Goal: Information Seeking & Learning: Learn about a topic

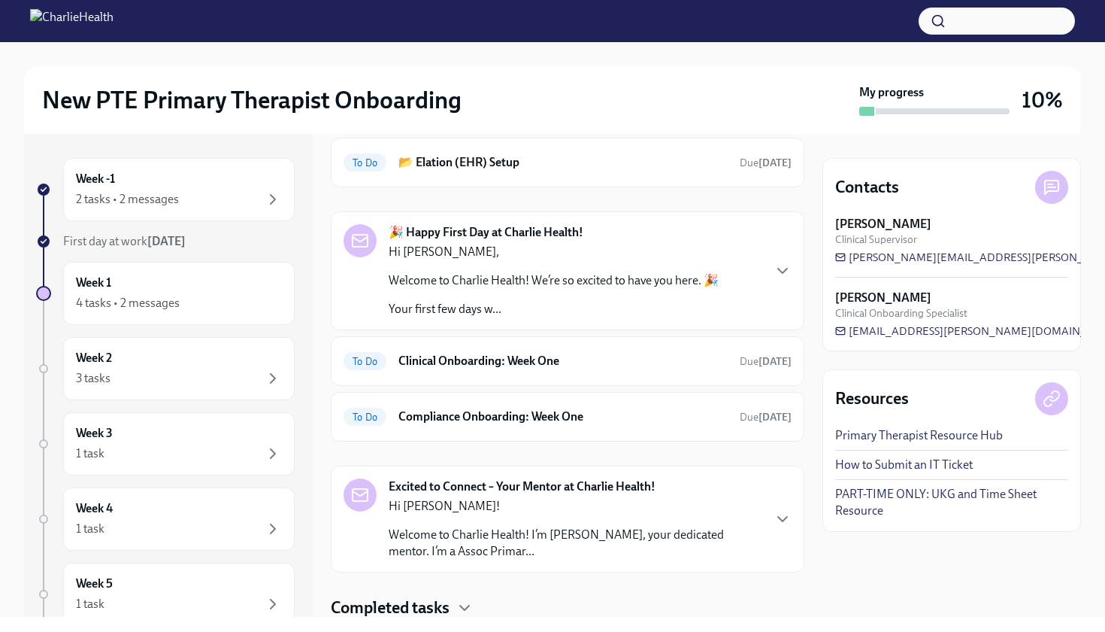
scroll to position [32, 0]
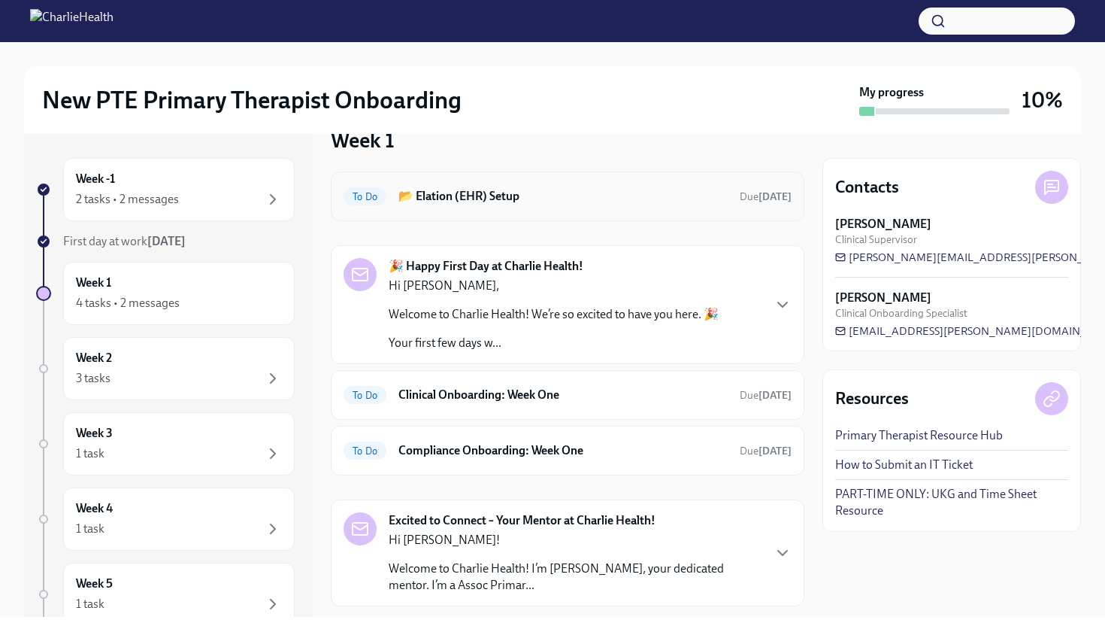
click at [516, 200] on h6 "📂 Elation (EHR) Setup" at bounding box center [562, 196] width 329 height 17
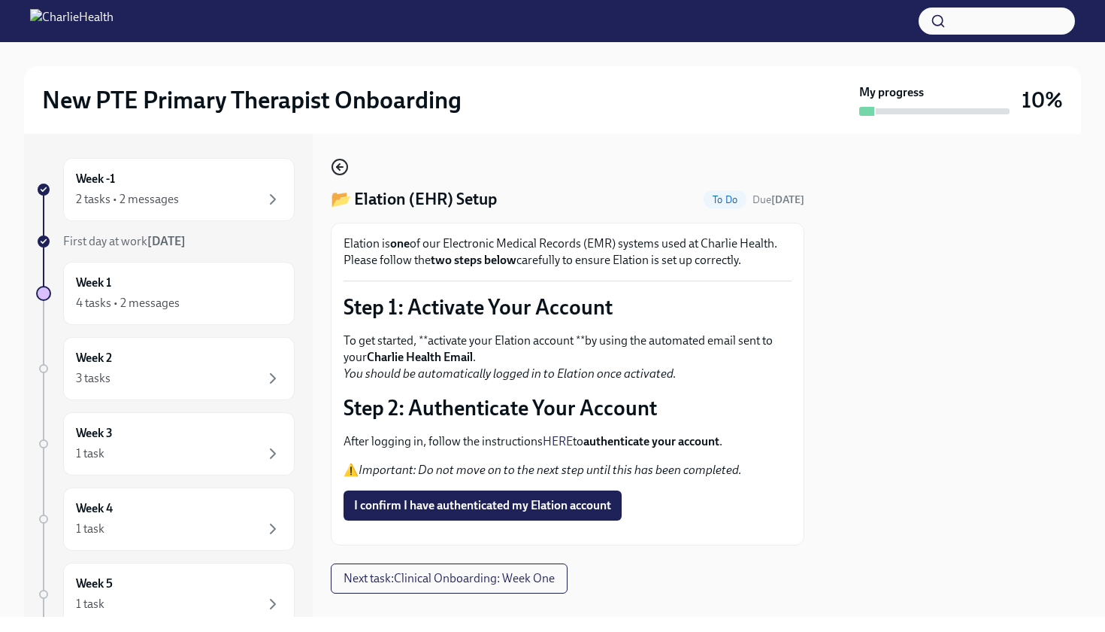
click at [334, 162] on circle "button" at bounding box center [339, 166] width 15 height 15
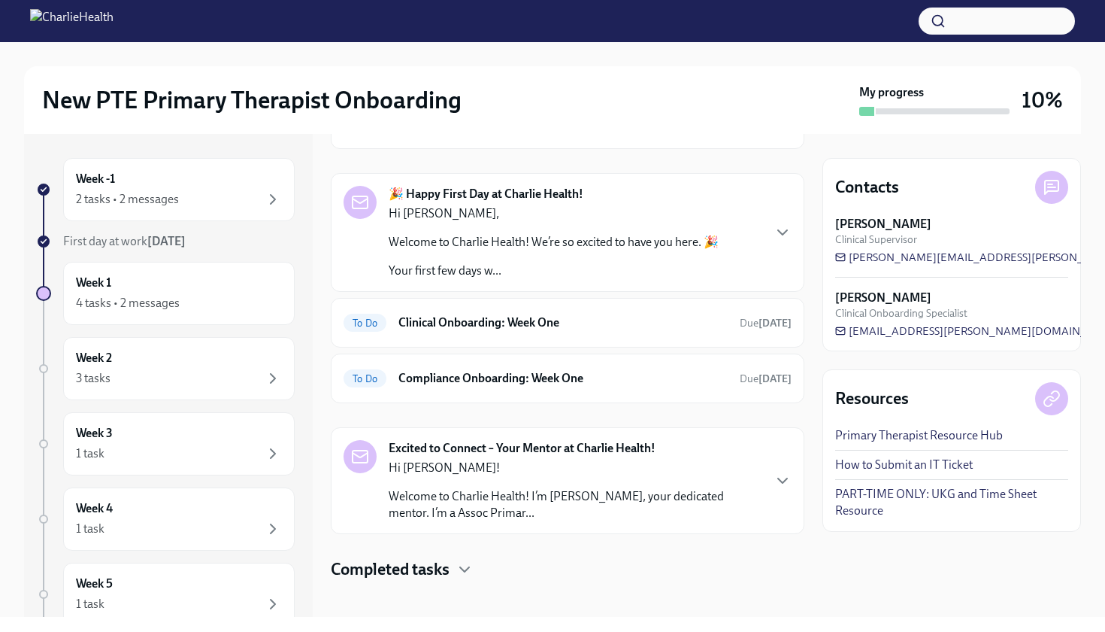
scroll to position [105, 0]
click at [483, 327] on h6 "Clinical Onboarding: Week One" at bounding box center [562, 321] width 329 height 17
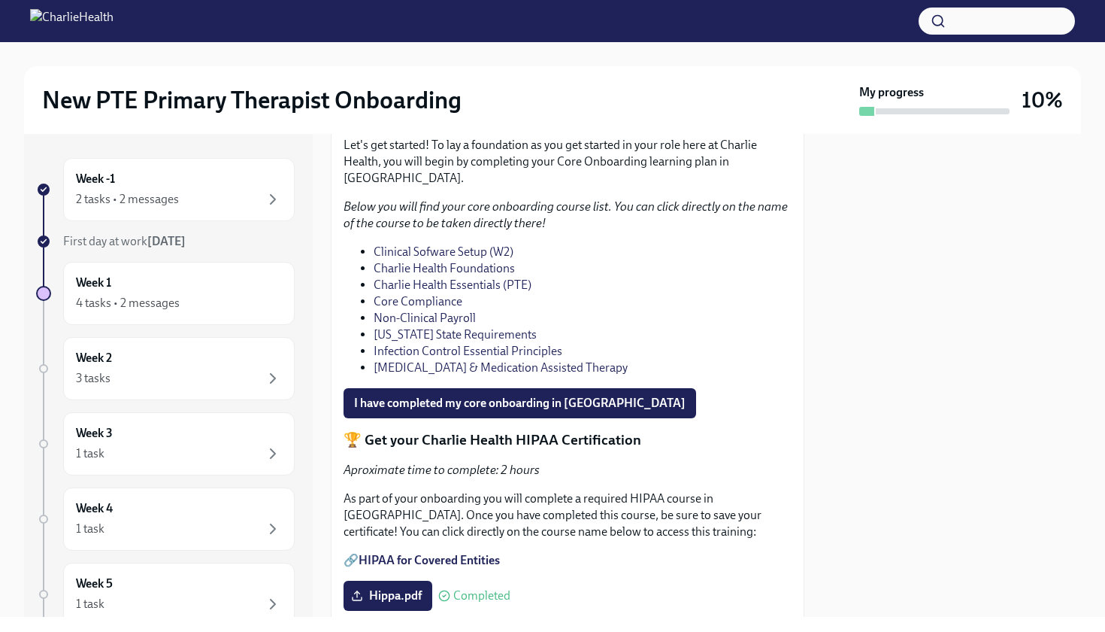
scroll to position [1102, 0]
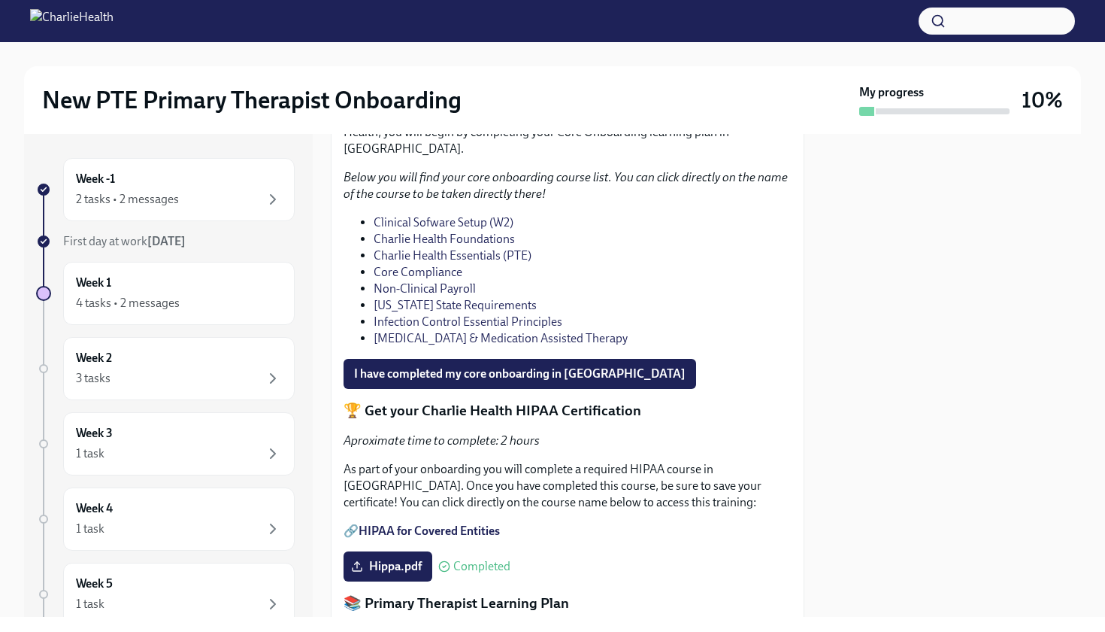
click at [476, 262] on link "Charlie Health Essentials (PTE)" at bounding box center [453, 255] width 158 height 14
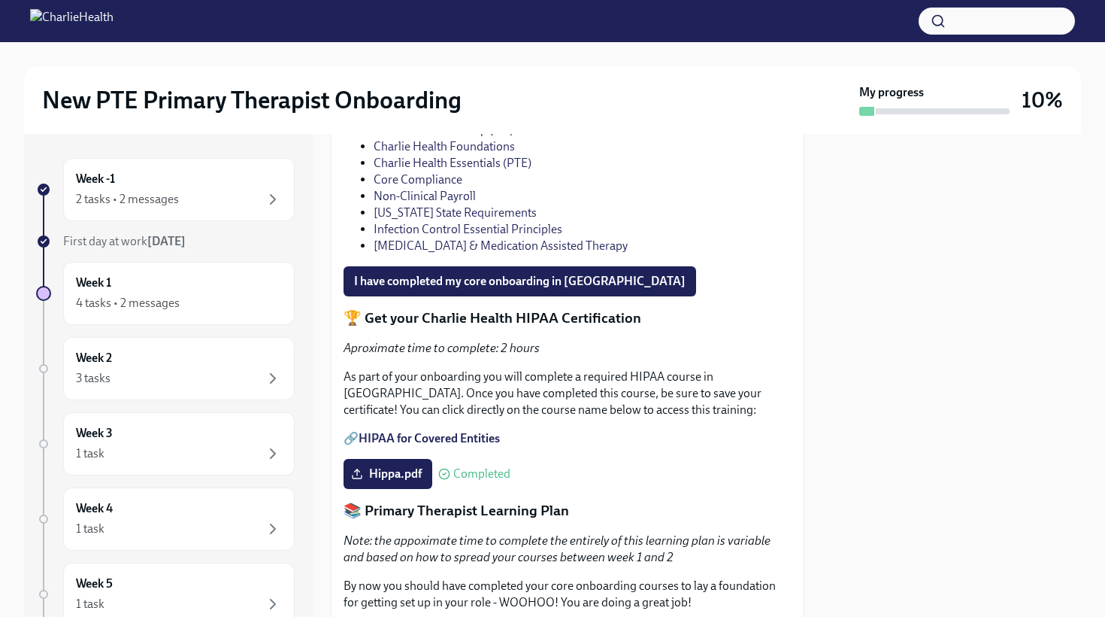
scroll to position [1192, 0]
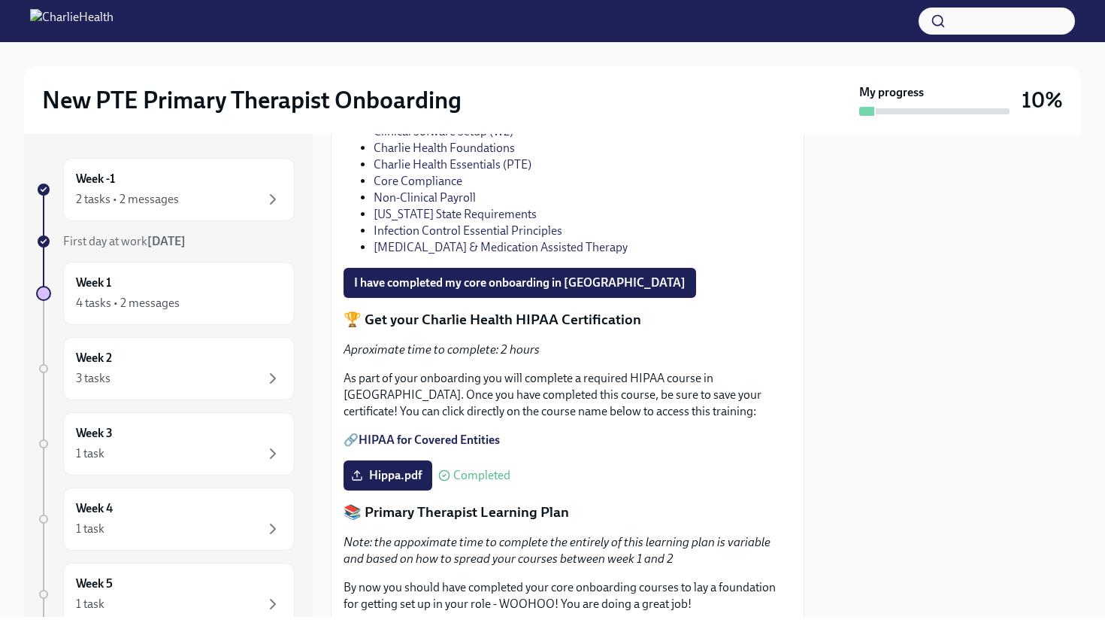
click at [455, 171] on link "Charlie Health Essentials (PTE)" at bounding box center [453, 164] width 158 height 14
click at [480, 138] on link "Clinical Sofware Setup (W2)" at bounding box center [444, 131] width 140 height 14
click at [441, 188] on link "Core Compliance" at bounding box center [418, 181] width 89 height 14
click at [435, 205] on link "Non-Clinical Payroll" at bounding box center [425, 197] width 102 height 14
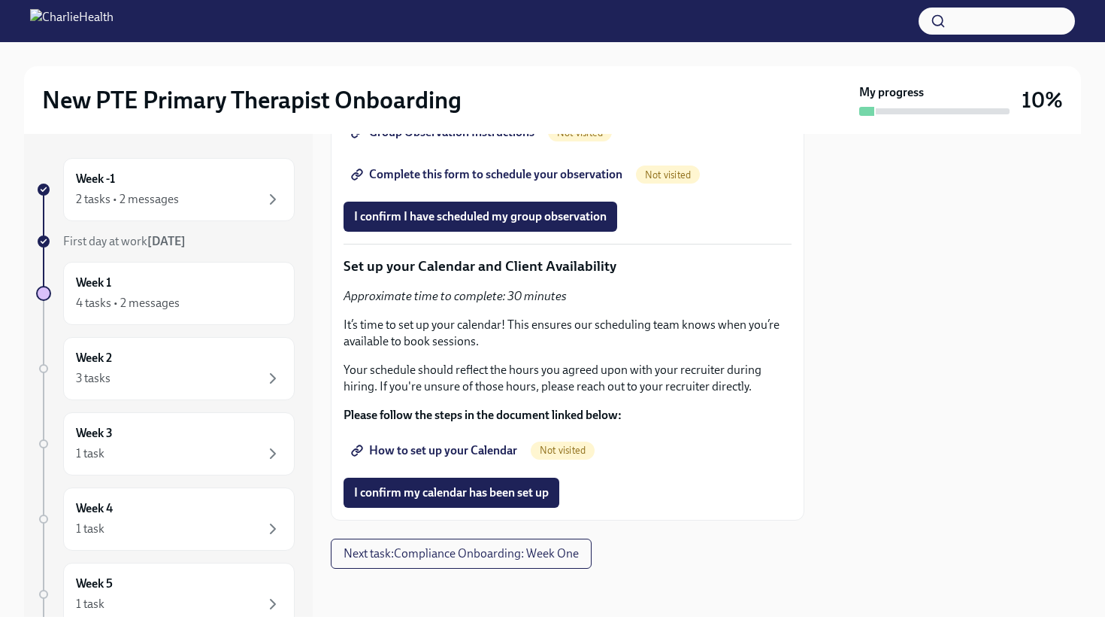
scroll to position [3408, 0]
click at [180, 360] on div "Week 2 3 tasks" at bounding box center [179, 369] width 206 height 38
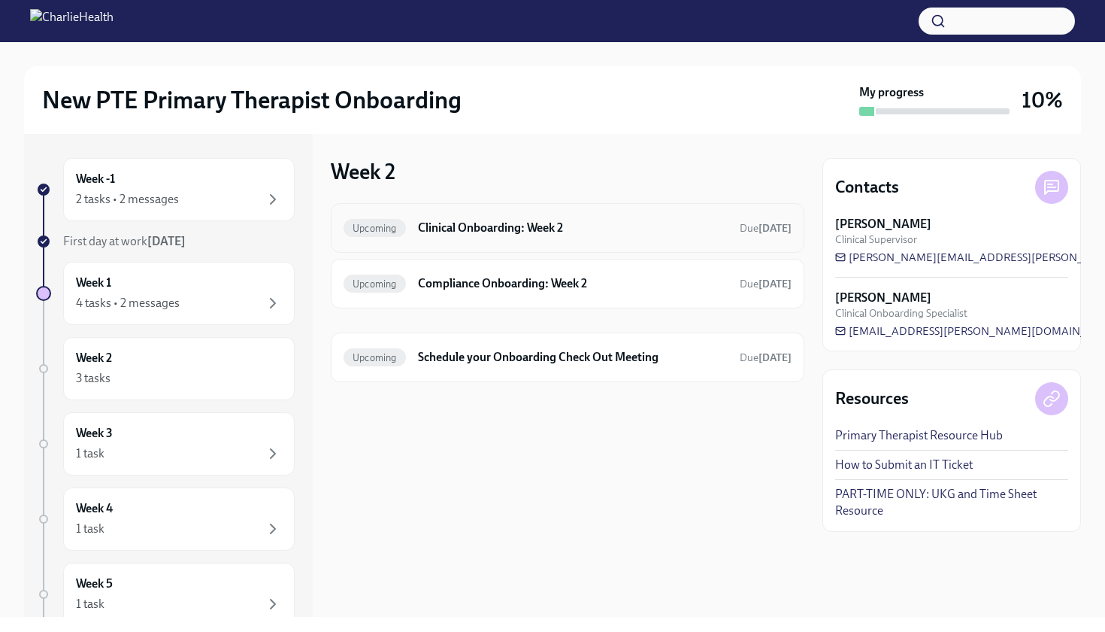
click at [490, 230] on h6 "Clinical Onboarding: Week 2" at bounding box center [573, 228] width 310 height 17
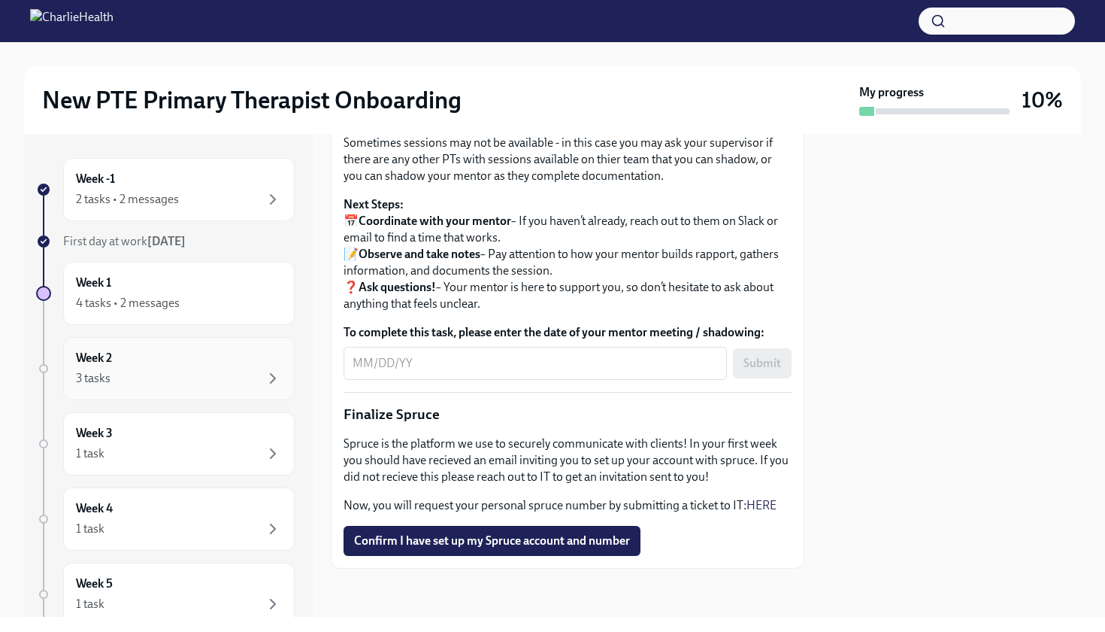
click at [215, 368] on div "Week 2 3 tasks" at bounding box center [179, 369] width 206 height 38
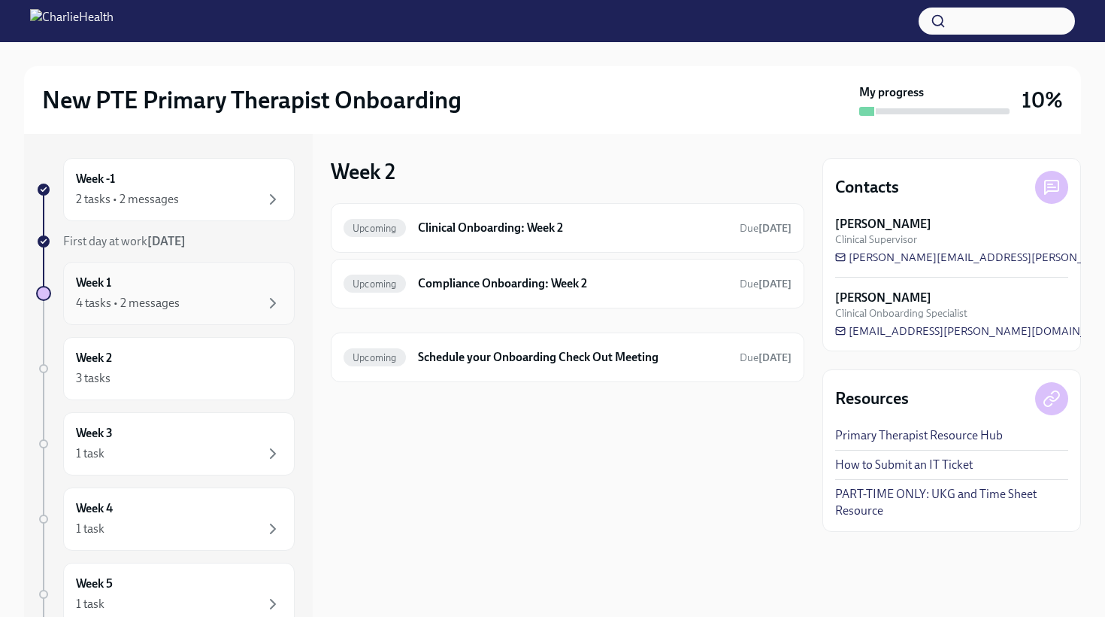
click at [226, 306] on div "4 tasks • 2 messages" at bounding box center [179, 303] width 206 height 18
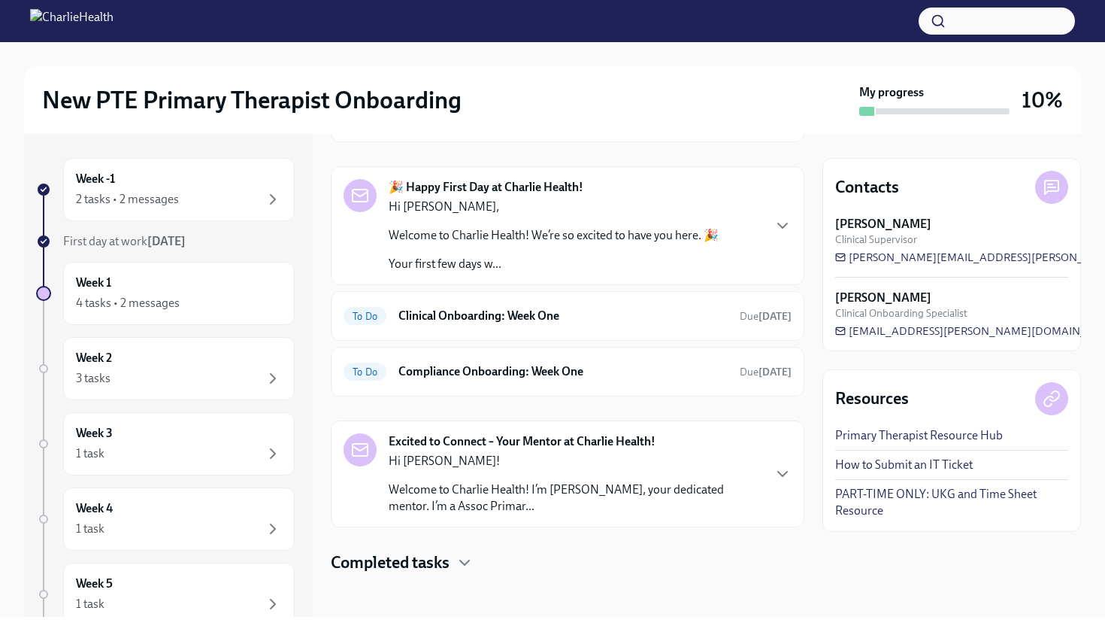
scroll to position [111, 0]
click at [506, 373] on h6 "Compliance Onboarding: Week One" at bounding box center [562, 370] width 329 height 17
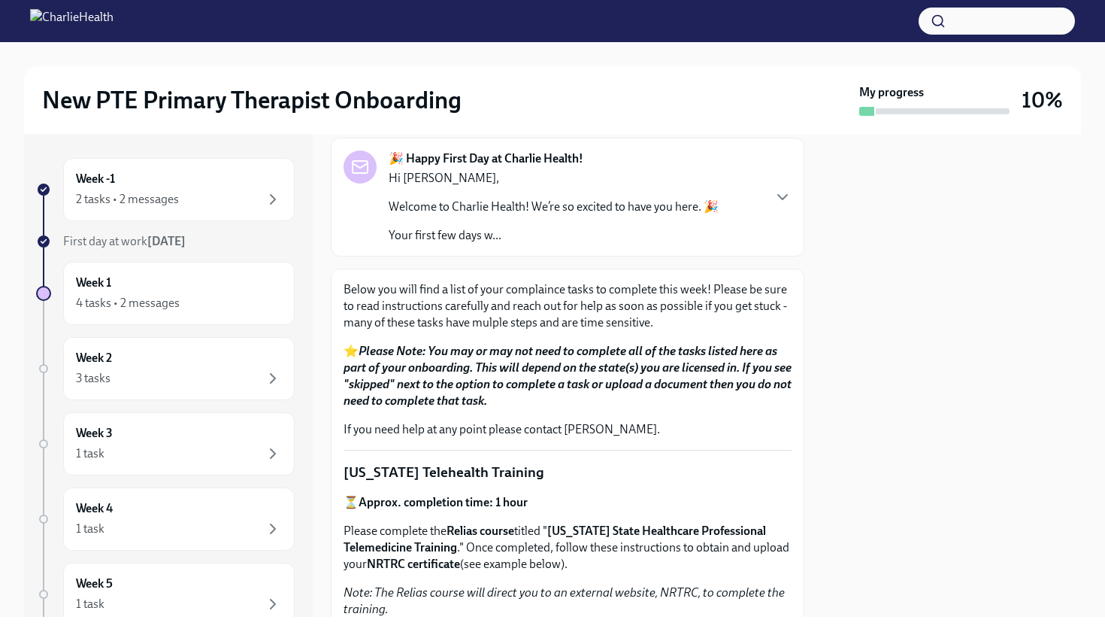
scroll to position [45, 0]
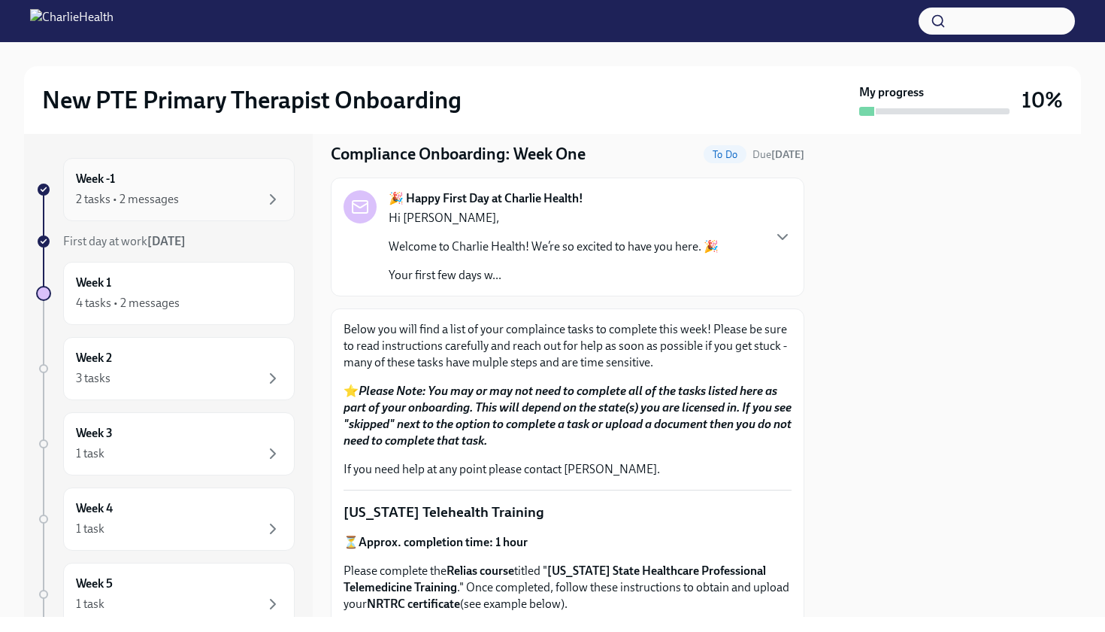
click at [205, 177] on div "Week -1 2 tasks • 2 messages" at bounding box center [179, 190] width 206 height 38
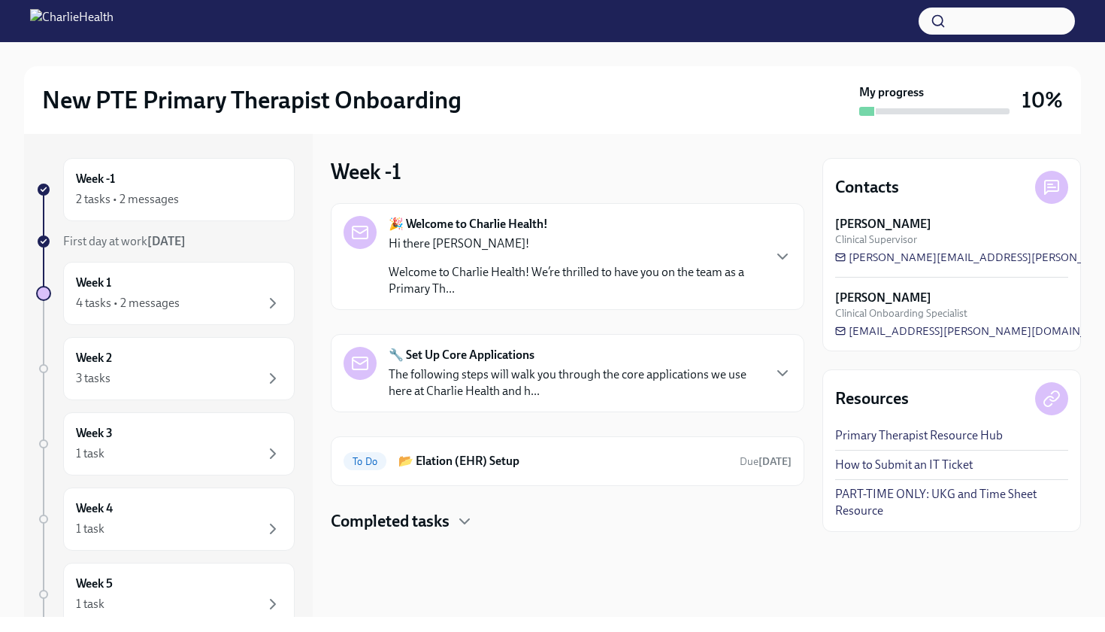
click at [420, 529] on h4 "Completed tasks" at bounding box center [390, 521] width 119 height 23
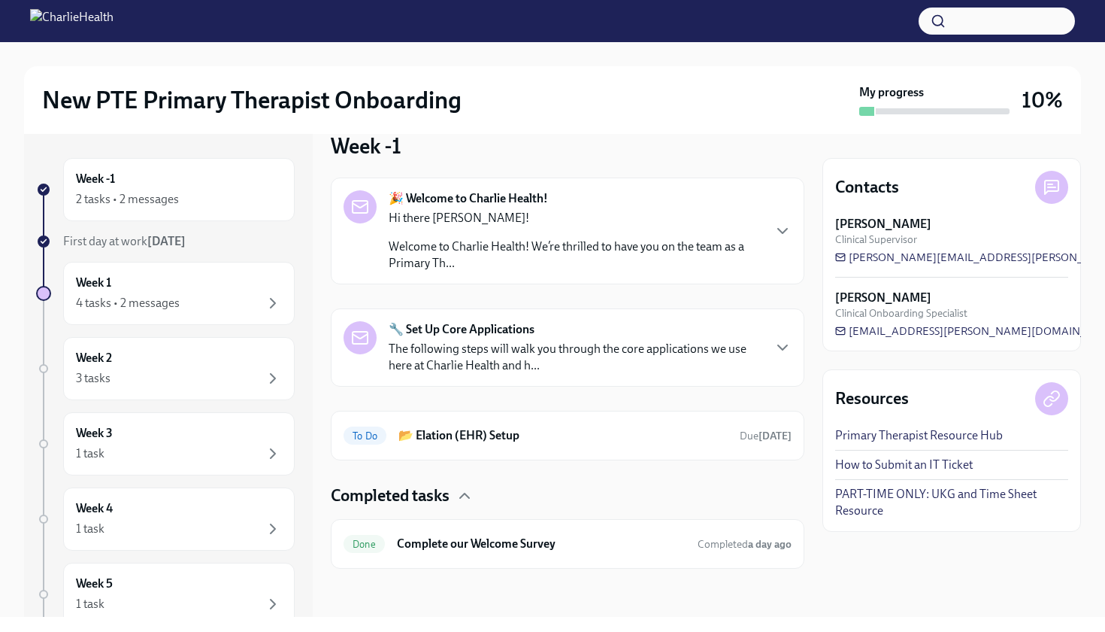
scroll to position [26, 0]
click at [226, 277] on div "Week 1 4 tasks • 2 messages" at bounding box center [179, 293] width 206 height 38
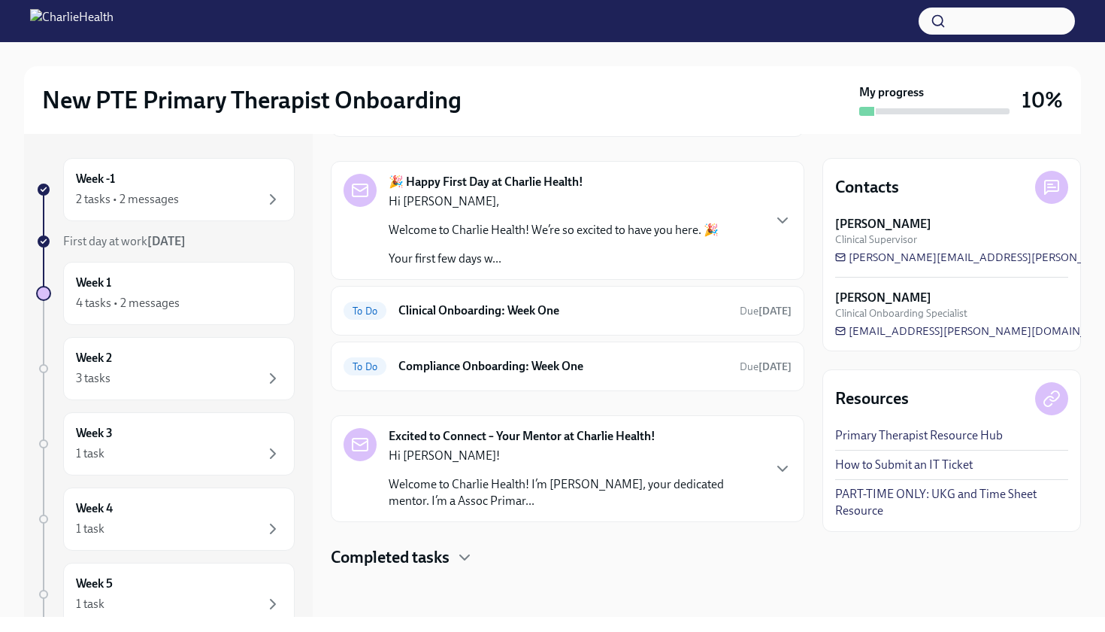
scroll to position [116, 0]
click at [499, 308] on h6 "Clinical Onboarding: Week One" at bounding box center [562, 310] width 329 height 17
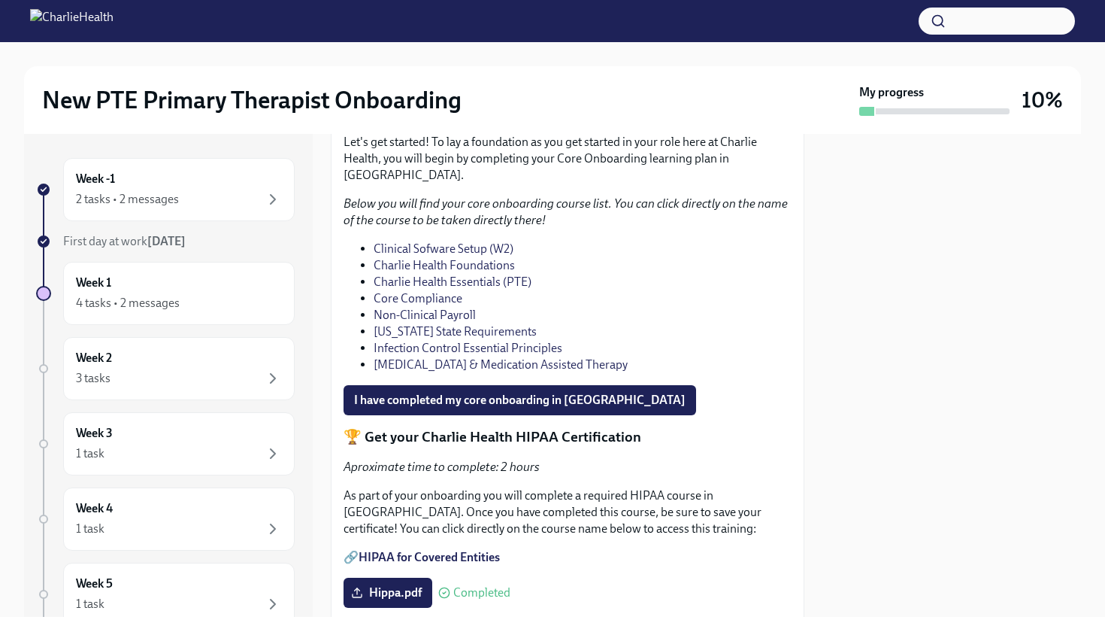
scroll to position [1077, 0]
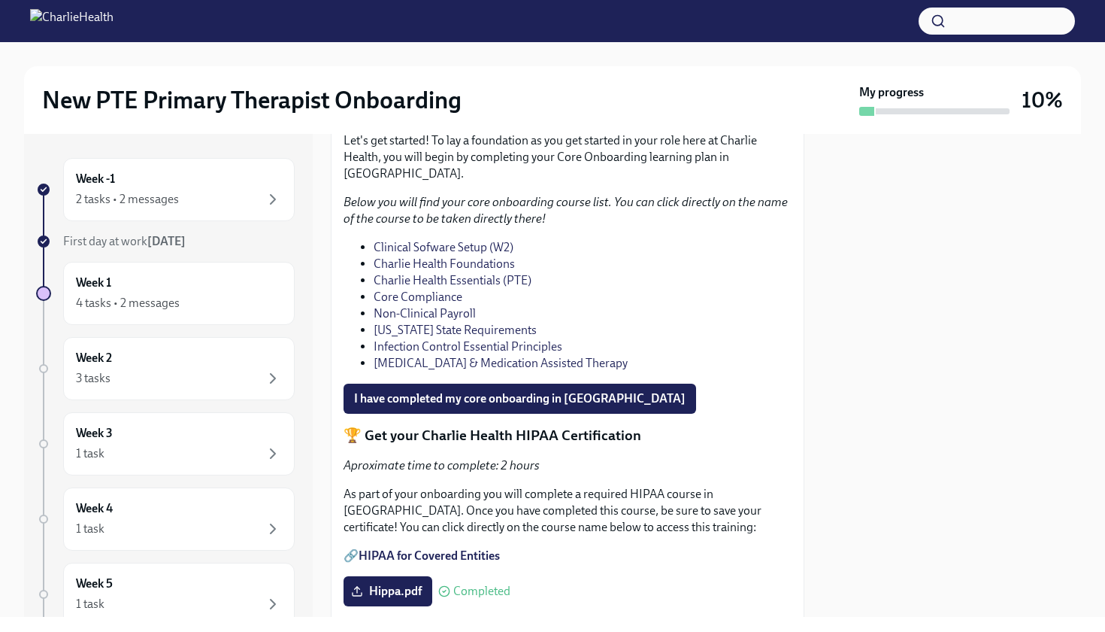
click at [466, 337] on link "[US_STATE] State Requirements" at bounding box center [455, 330] width 163 height 14
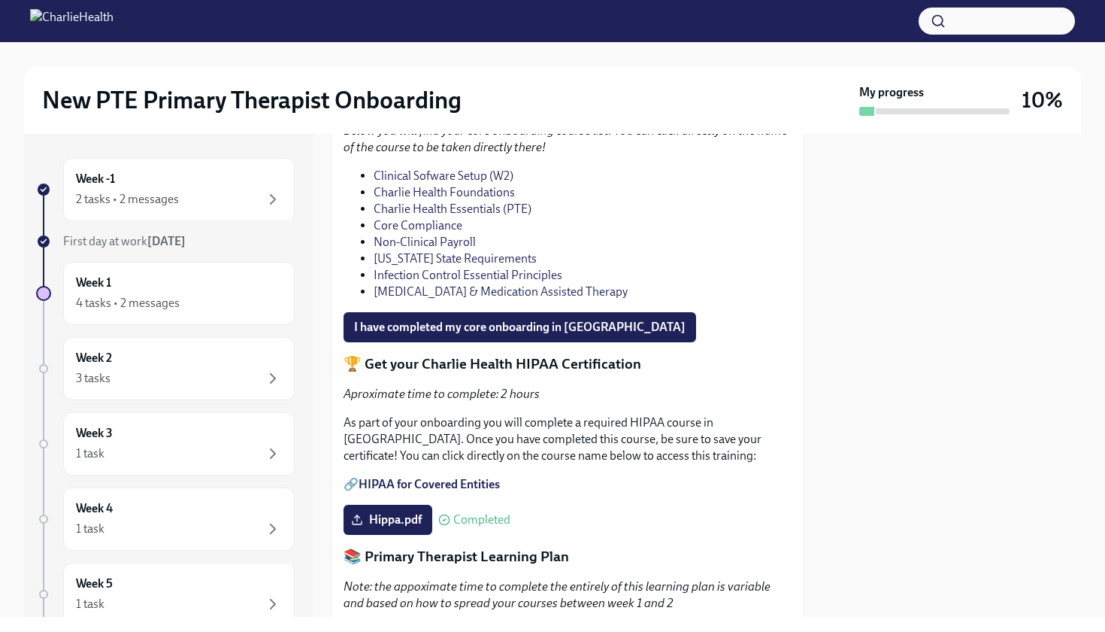
scroll to position [1153, 0]
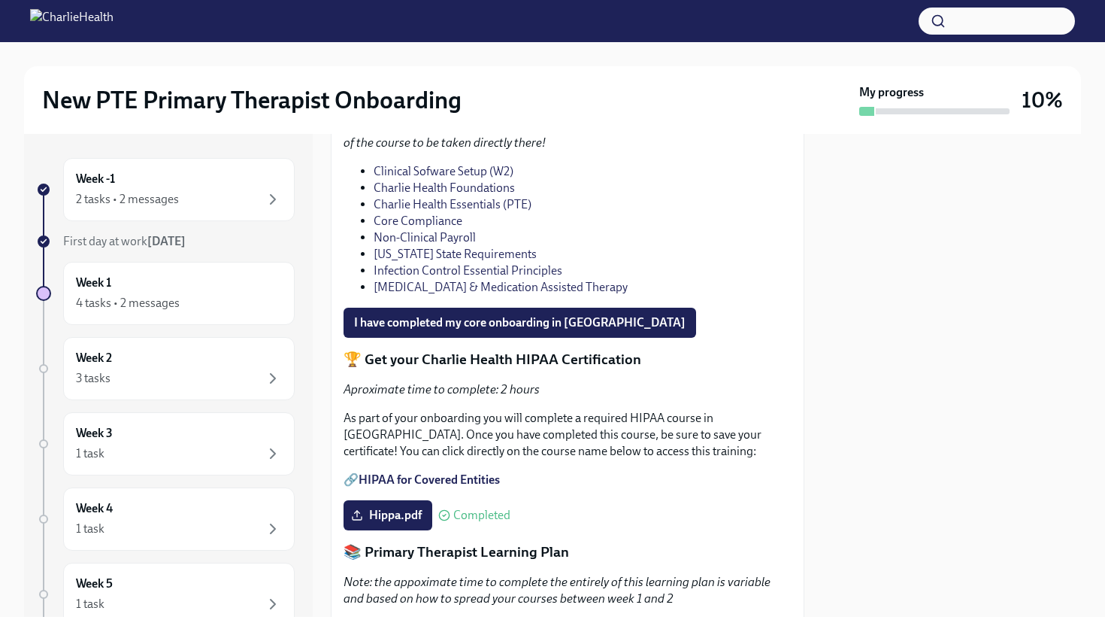
click at [437, 277] on link "Infection Control Essential Principles" at bounding box center [468, 270] width 189 height 14
click at [451, 294] on link "[MEDICAL_DATA] & Medication Assisted Therapy" at bounding box center [501, 287] width 254 height 14
click at [427, 261] on link "[US_STATE] State Requirements" at bounding box center [455, 254] width 163 height 14
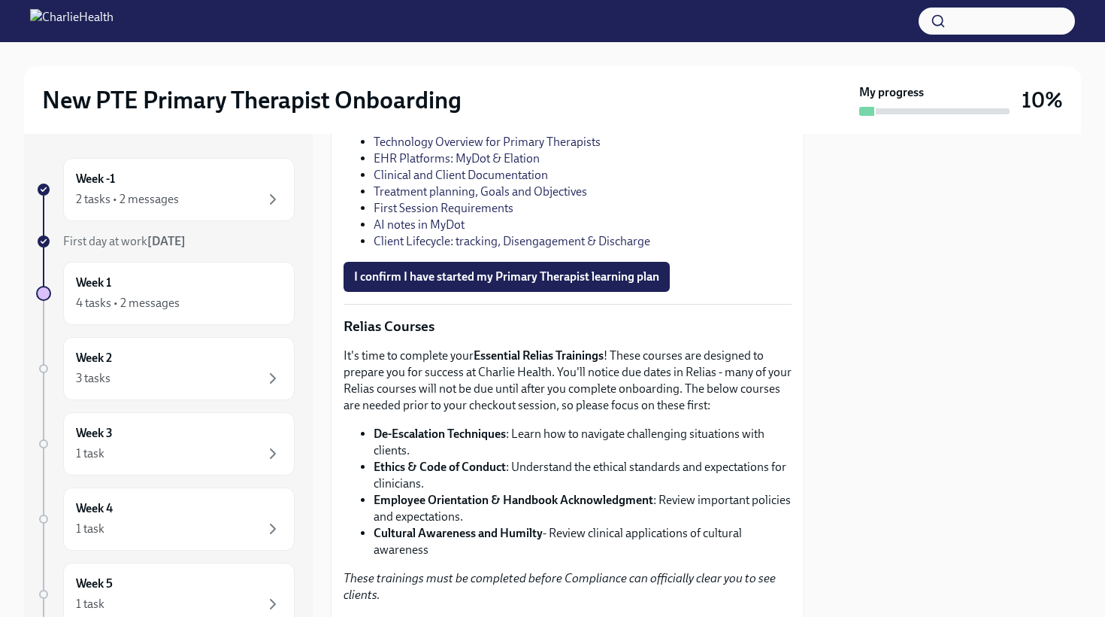
scroll to position [1947, 0]
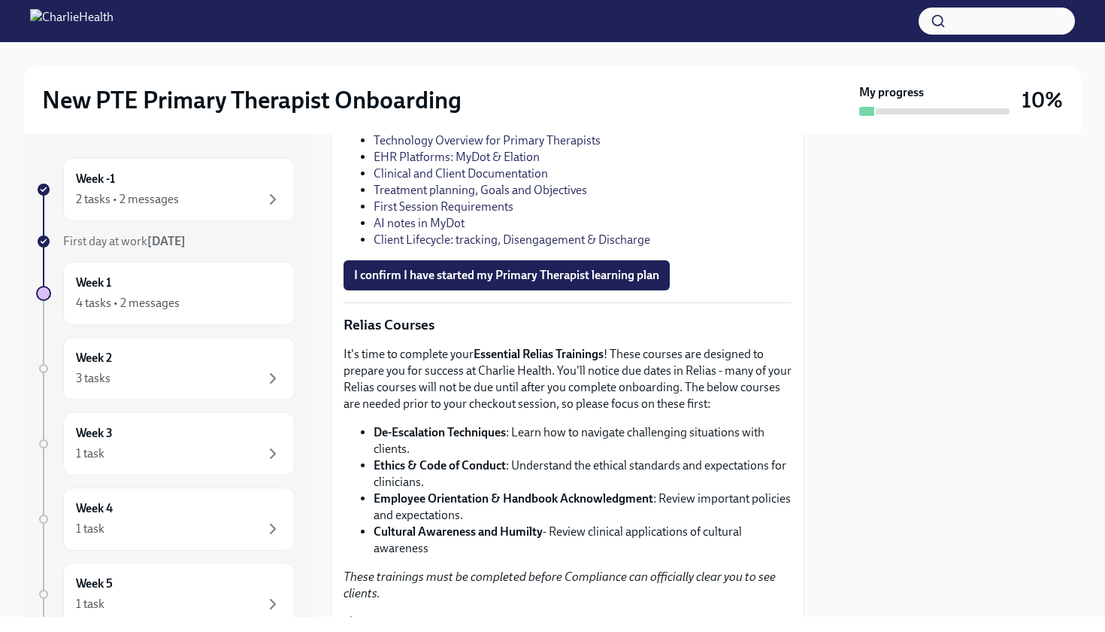
click at [326, 2] on div at bounding box center [552, 21] width 1105 height 42
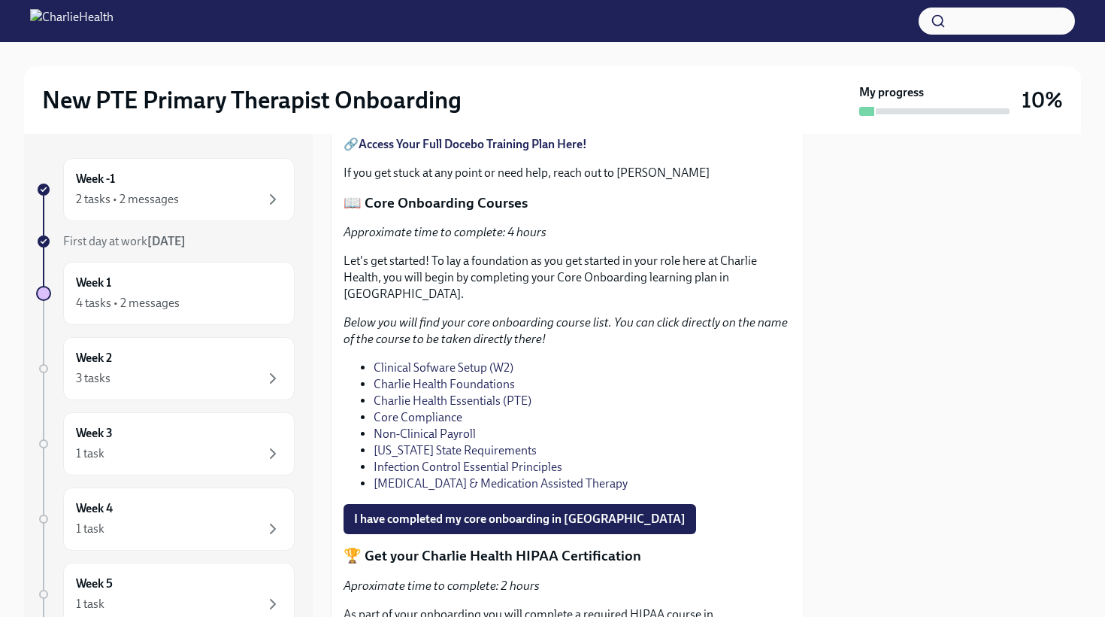
scroll to position [958, 0]
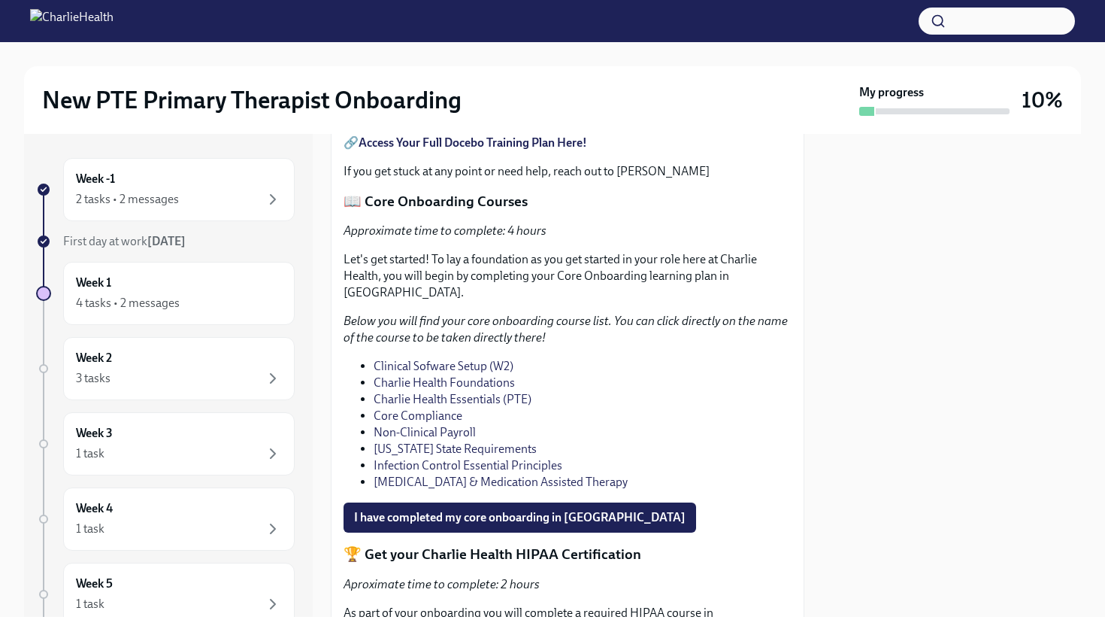
click at [438, 150] on strong "Access Your Full Docebo Training Plan Here!" at bounding box center [473, 142] width 229 height 14
